Goal: Information Seeking & Learning: Learn about a topic

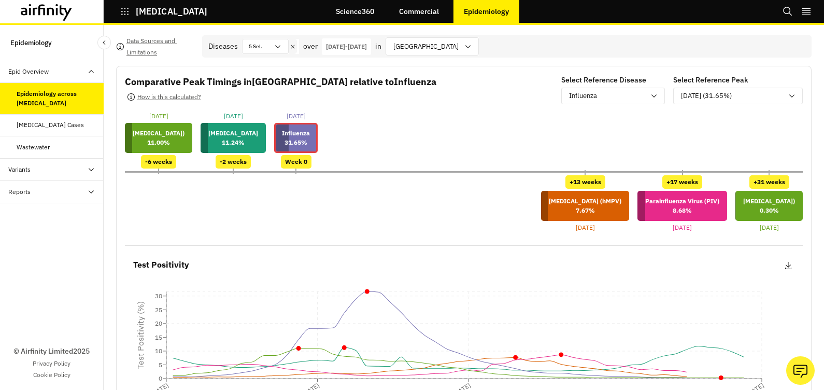
scroll to position [101, 0]
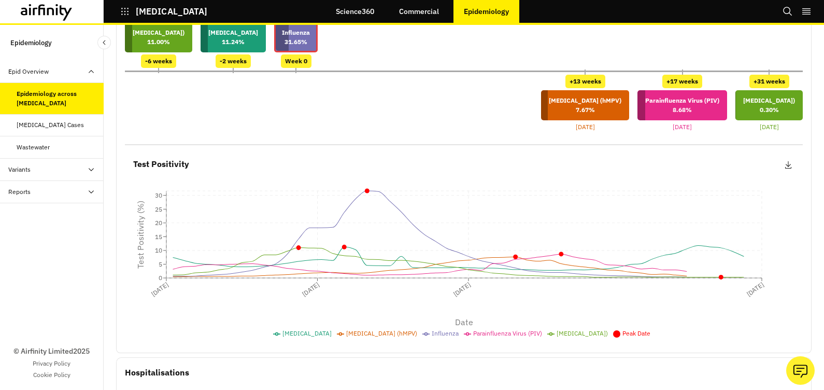
click at [125, 11] on icon "button" at bounding box center [124, 11] width 9 height 9
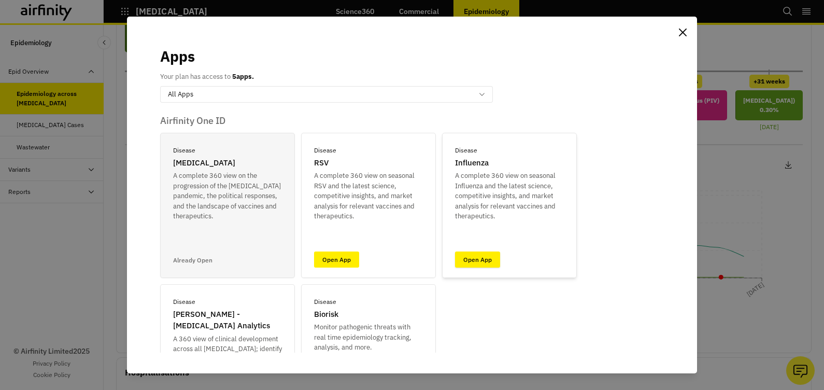
click at [480, 255] on link "Open App" at bounding box center [477, 259] width 45 height 16
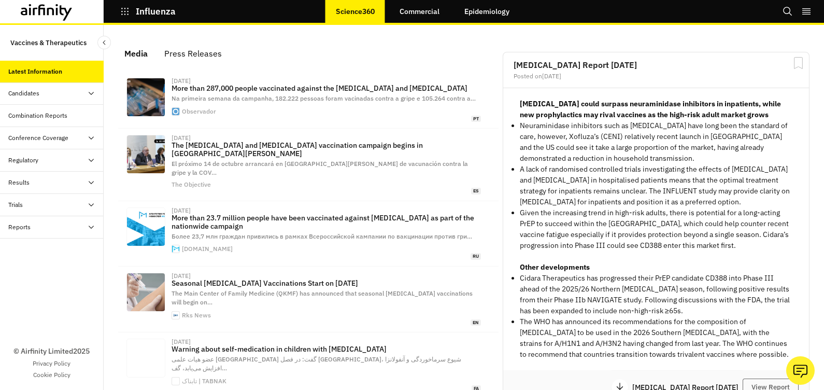
scroll to position [650, 301]
click at [485, 18] on link "Epidemiology" at bounding box center [487, 11] width 66 height 25
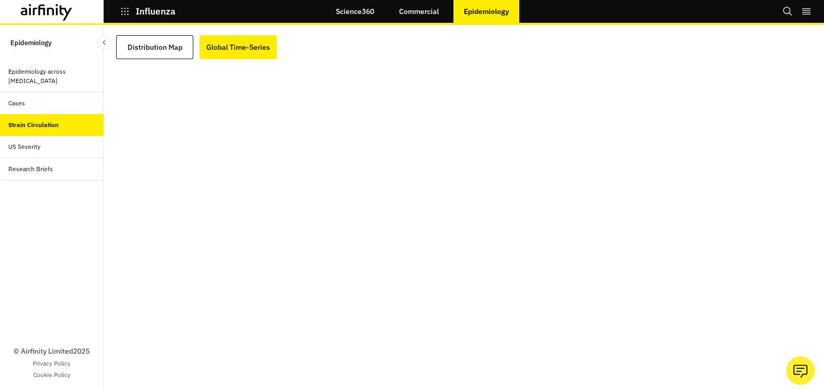
click at [398, 64] on div at bounding box center [464, 244] width 696 height 371
